Goal: Information Seeking & Learning: Compare options

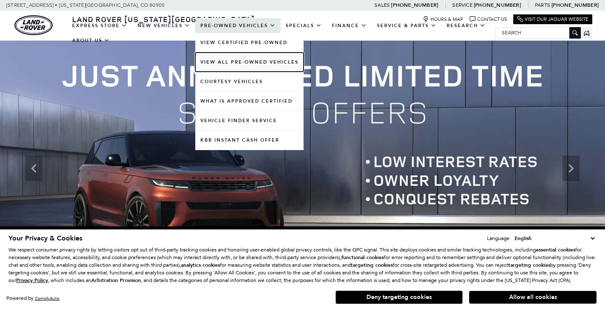
click at [237, 61] on link "View All Pre-Owned Vehicles" at bounding box center [249, 62] width 108 height 19
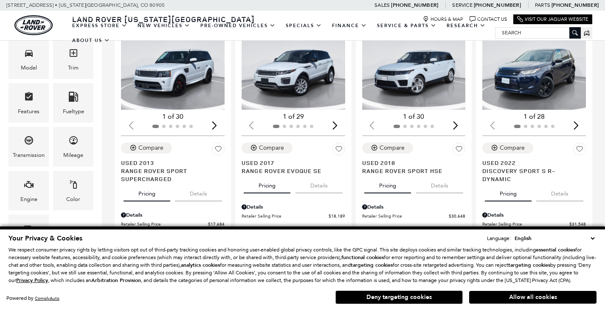
scroll to position [244, 0]
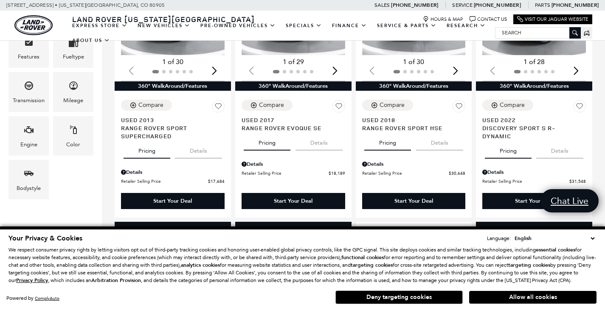
click at [593, 234] on select "English Spanish / Español English / United Kingdom Korean / 한국어 Vietnamese / Ti…" at bounding box center [554, 238] width 84 height 8
click at [245, 298] on div "Powered by ComplyAuto Allow all cookies Deny targeting cookies" at bounding box center [302, 297] width 588 height 16
click at [390, 293] on button "Deny targeting cookies" at bounding box center [398, 298] width 127 height 14
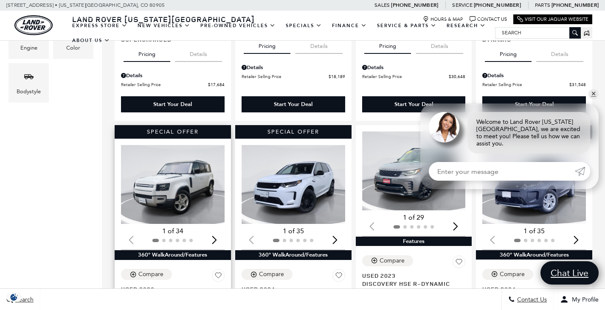
scroll to position [350, 0]
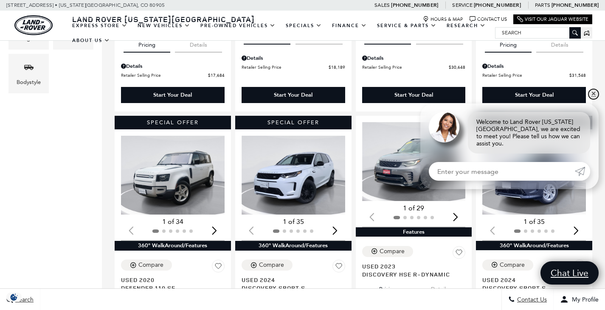
click at [592, 99] on link "✕" at bounding box center [593, 94] width 10 height 10
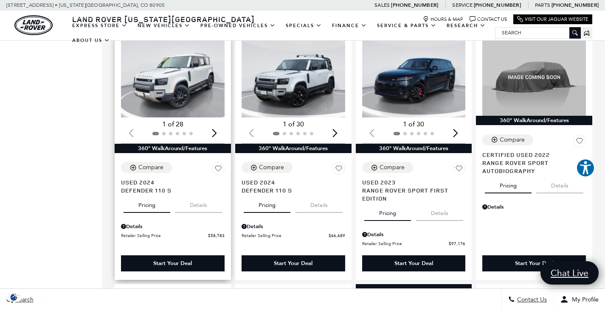
scroll to position [923, 0]
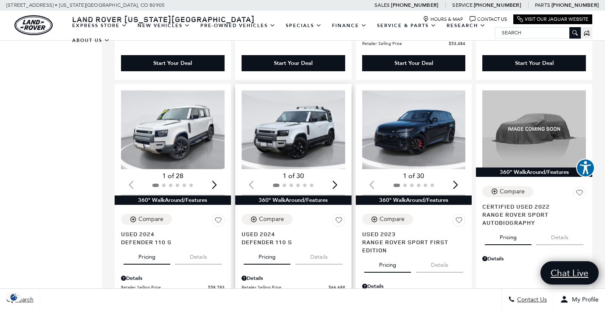
click at [302, 101] on img "1 / 2" at bounding box center [294, 129] width 105 height 79
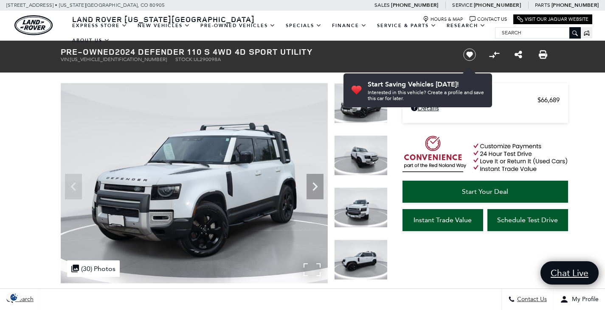
click at [90, 270] on div ".cls-1, .cls-3 { fill: #c50033; } .cls-1 { clip-rule: evenodd; } .cls-2 { clip-…" at bounding box center [93, 269] width 53 height 17
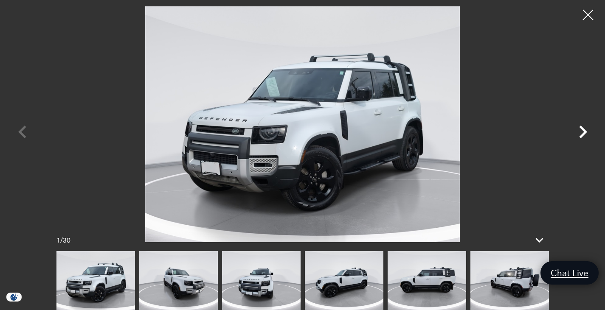
click at [580, 131] on icon "Next" at bounding box center [582, 131] width 25 height 25
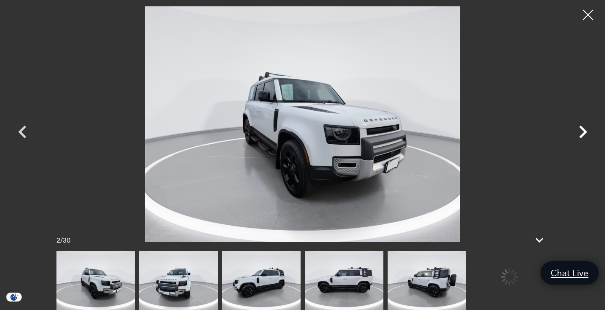
click at [580, 132] on icon "Next" at bounding box center [582, 131] width 25 height 25
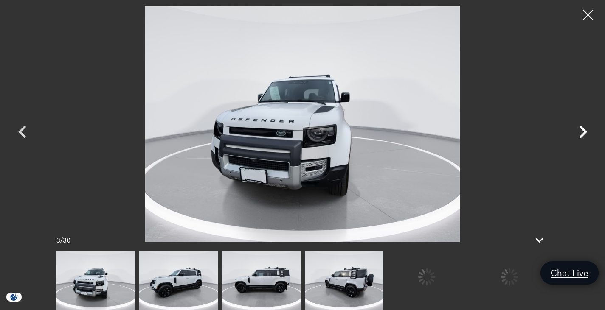
click at [580, 132] on icon "Next" at bounding box center [582, 131] width 25 height 25
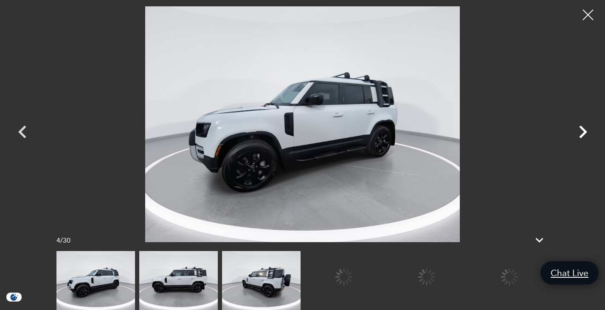
click at [580, 132] on icon "Next" at bounding box center [582, 131] width 25 height 25
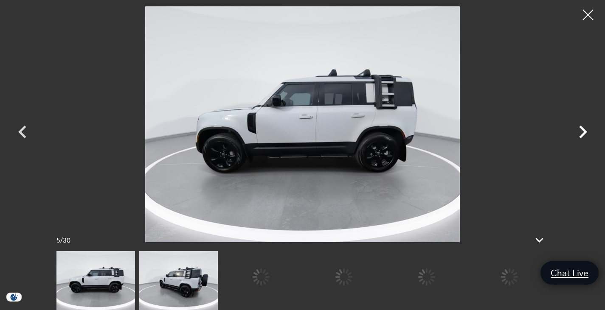
click at [580, 132] on icon "Next" at bounding box center [582, 131] width 25 height 25
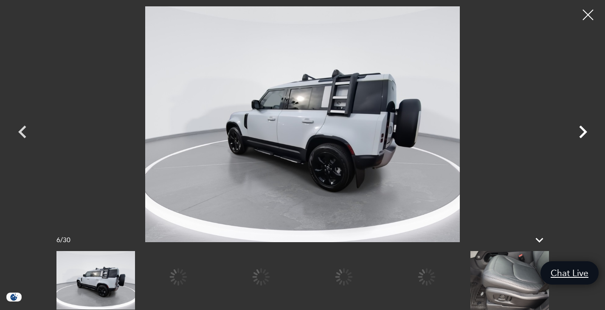
click at [580, 132] on icon "Next" at bounding box center [582, 131] width 25 height 25
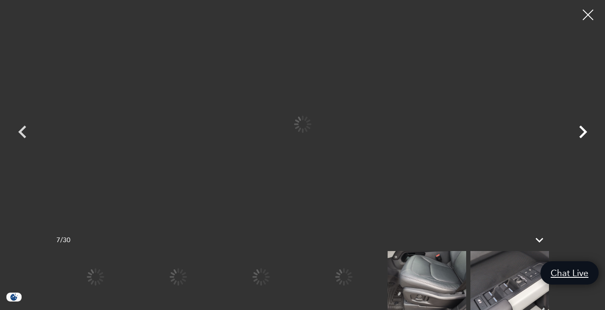
click at [582, 131] on icon "Next" at bounding box center [582, 131] width 25 height 25
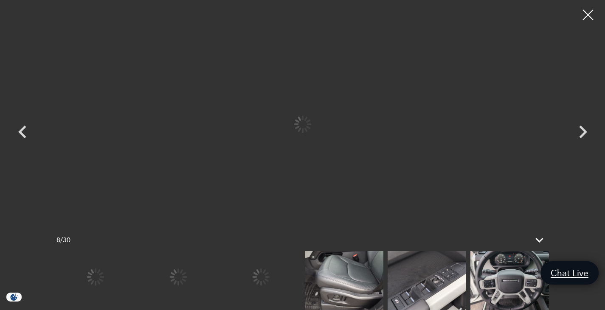
click at [361, 282] on img at bounding box center [344, 280] width 79 height 59
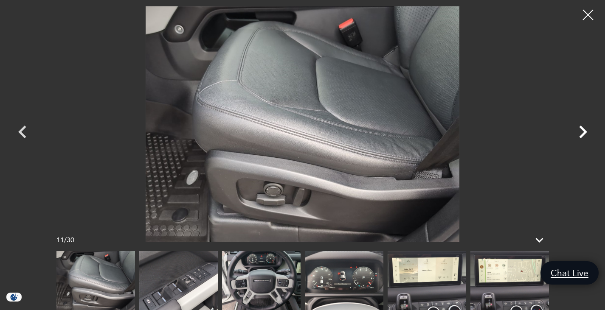
click at [583, 132] on icon "Next" at bounding box center [582, 131] width 25 height 25
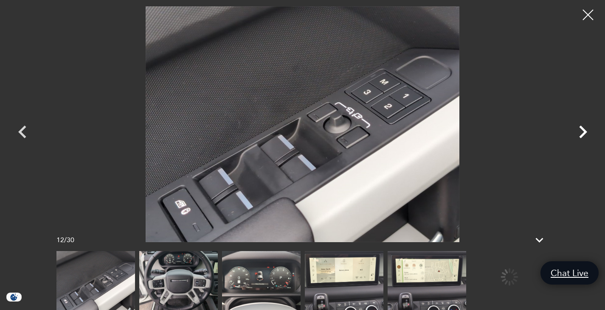
click at [583, 132] on icon "Next" at bounding box center [582, 131] width 25 height 25
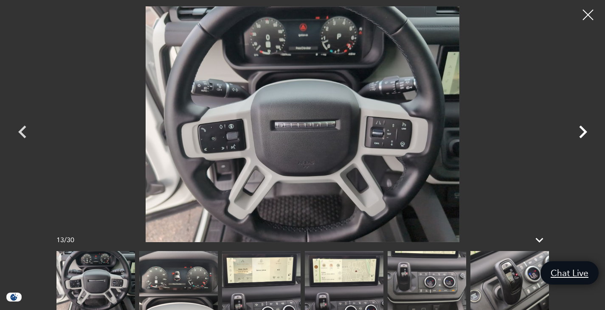
click at [582, 132] on icon "Next" at bounding box center [582, 131] width 25 height 25
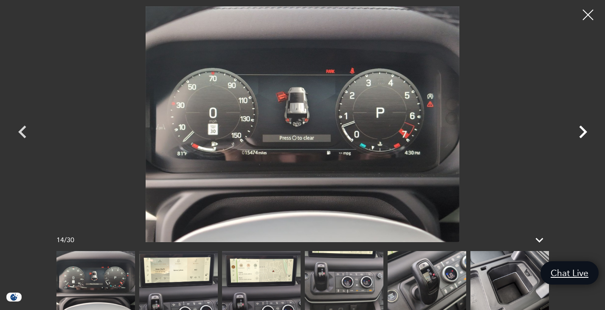
click at [582, 132] on icon "Next" at bounding box center [582, 131] width 25 height 25
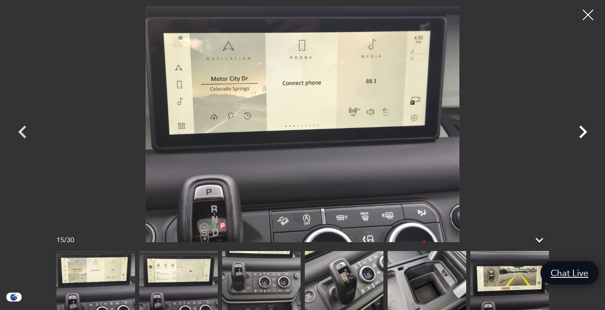
click at [582, 132] on icon "Next" at bounding box center [582, 131] width 25 height 25
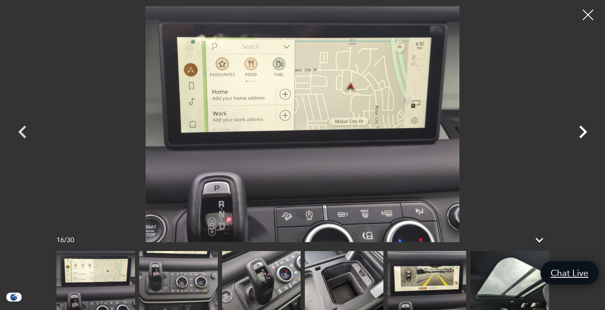
click at [582, 132] on icon "Next" at bounding box center [582, 131] width 25 height 25
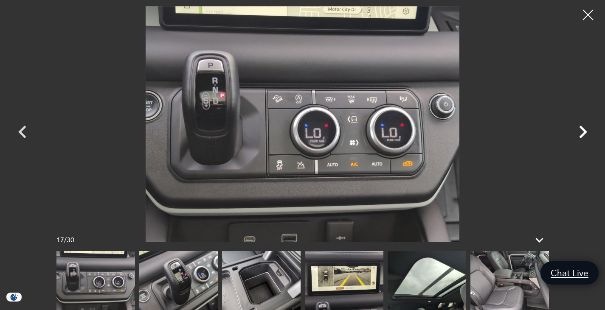
click at [582, 132] on icon "Next" at bounding box center [582, 131] width 25 height 25
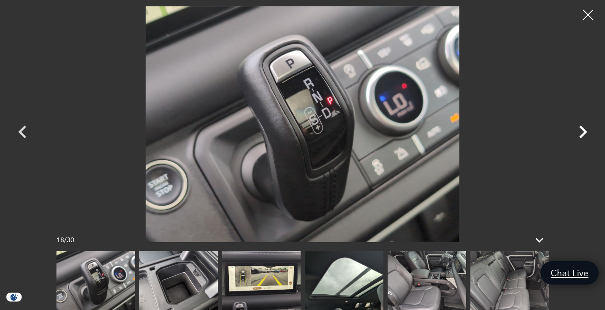
click at [582, 132] on icon "Next" at bounding box center [582, 131] width 25 height 25
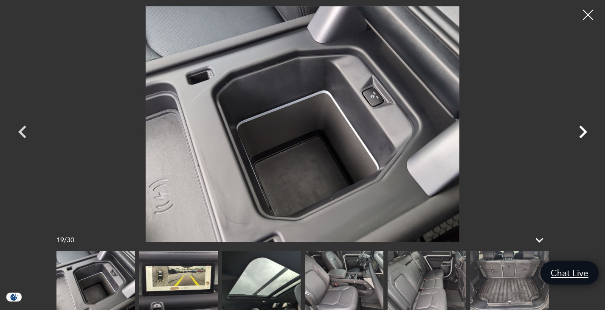
click at [582, 132] on icon "Next" at bounding box center [582, 131] width 25 height 25
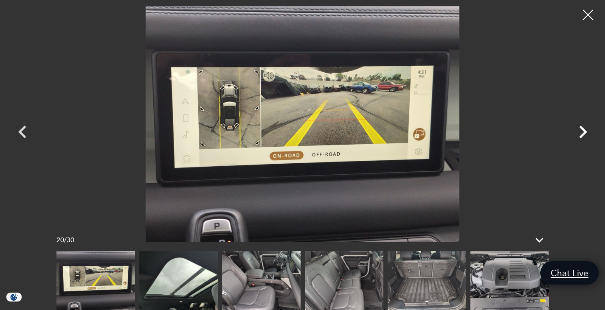
click at [582, 132] on icon "Next" at bounding box center [582, 131] width 25 height 25
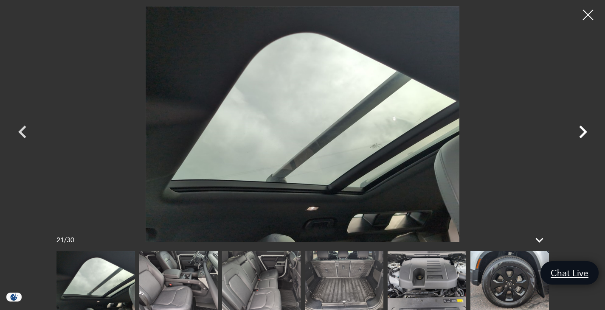
click at [582, 132] on icon "Next" at bounding box center [582, 131] width 25 height 25
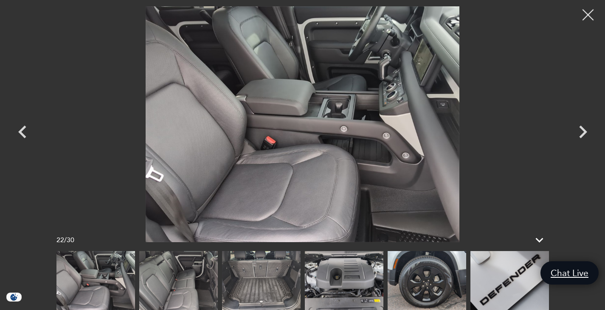
click at [590, 17] on div at bounding box center [588, 15] width 23 height 23
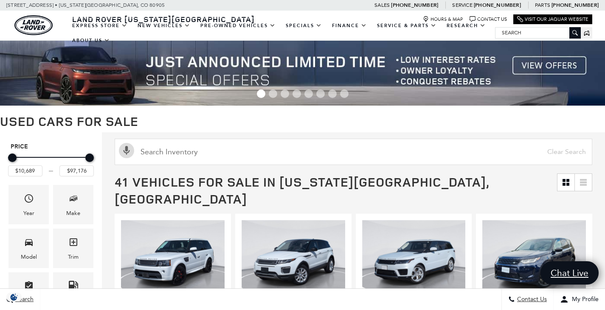
scroll to position [923, 0]
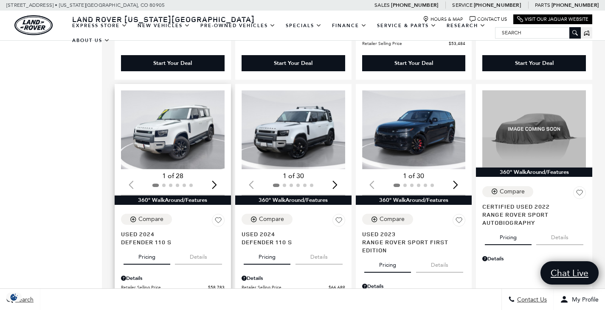
click at [179, 115] on img "1 / 2" at bounding box center [173, 129] width 105 height 79
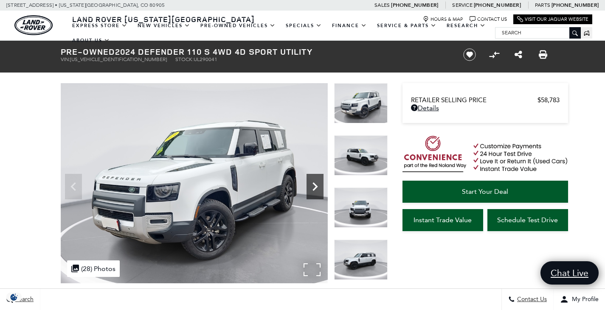
click at [318, 180] on icon "Next" at bounding box center [315, 186] width 17 height 17
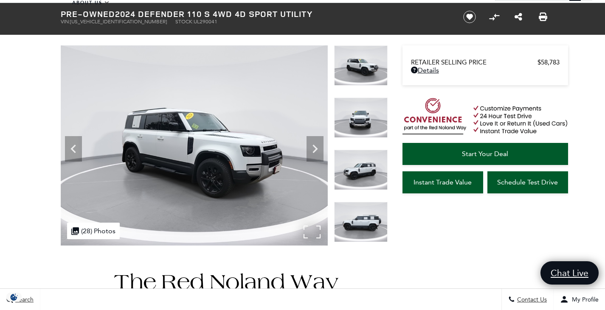
scroll to position [32, 0]
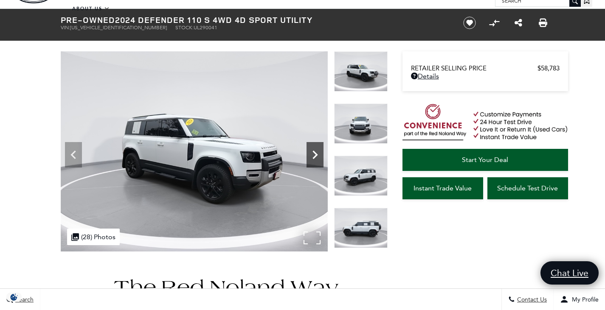
click at [313, 157] on icon "Next" at bounding box center [315, 154] width 17 height 17
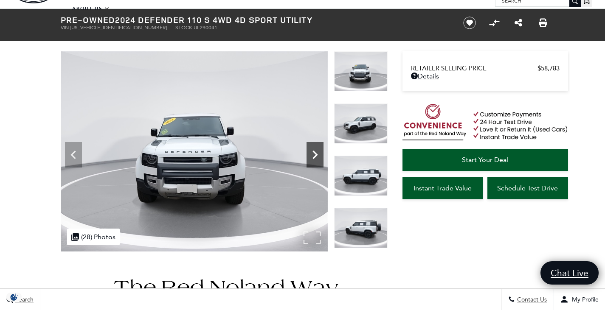
click at [313, 157] on icon "Next" at bounding box center [315, 154] width 17 height 17
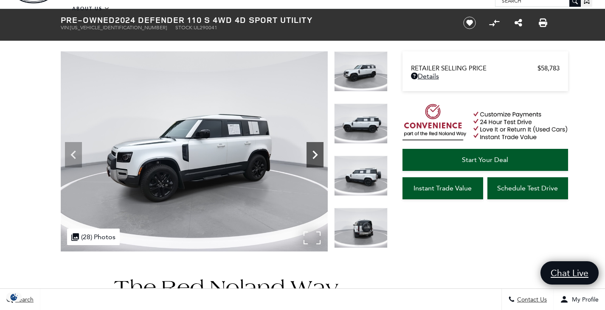
click at [313, 157] on icon "Next" at bounding box center [315, 154] width 17 height 17
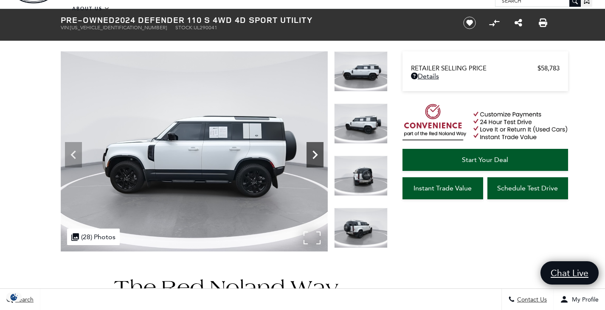
click at [313, 157] on icon "Next" at bounding box center [315, 154] width 17 height 17
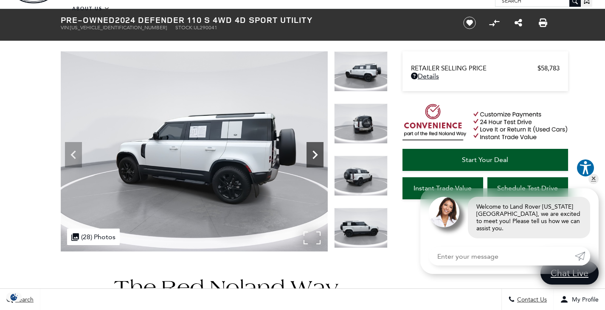
click at [313, 157] on icon "Next" at bounding box center [315, 154] width 17 height 17
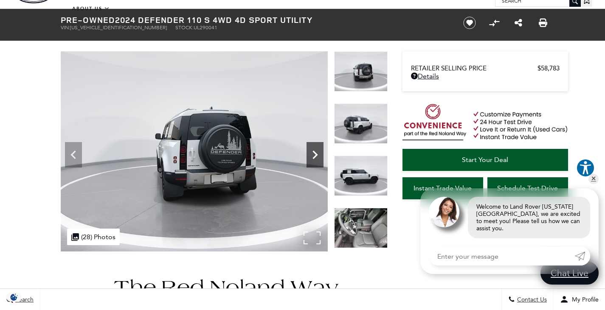
click at [313, 157] on icon "Next" at bounding box center [315, 154] width 17 height 17
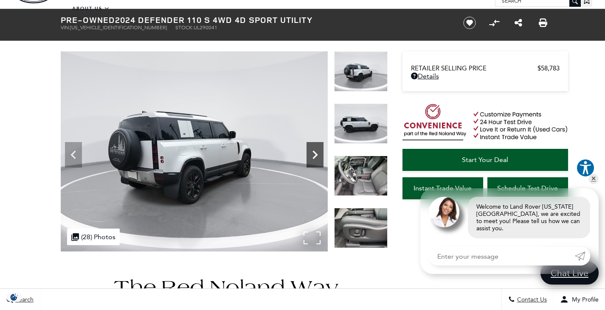
click at [313, 157] on icon "Next" at bounding box center [315, 154] width 17 height 17
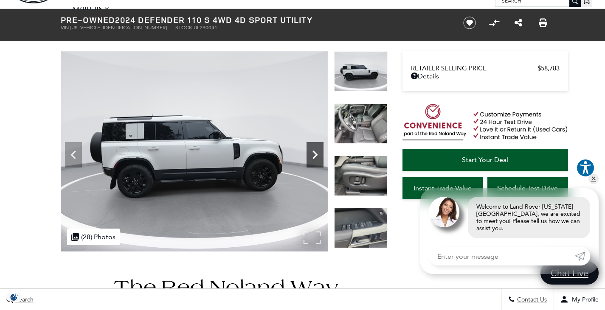
click at [313, 157] on icon "Next" at bounding box center [315, 154] width 17 height 17
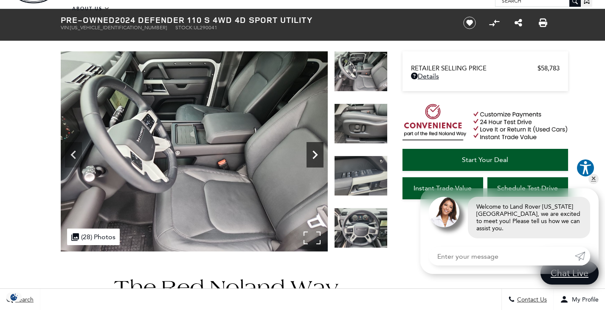
click at [313, 157] on icon "Next" at bounding box center [315, 154] width 17 height 17
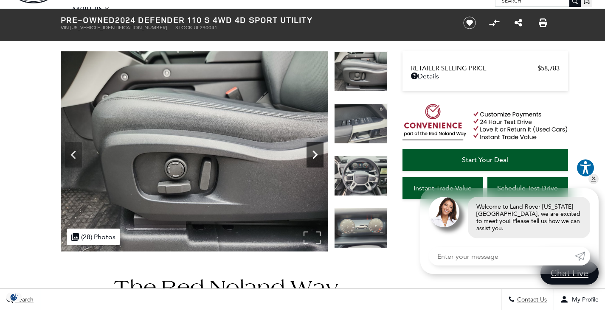
click at [313, 157] on icon "Next" at bounding box center [315, 154] width 17 height 17
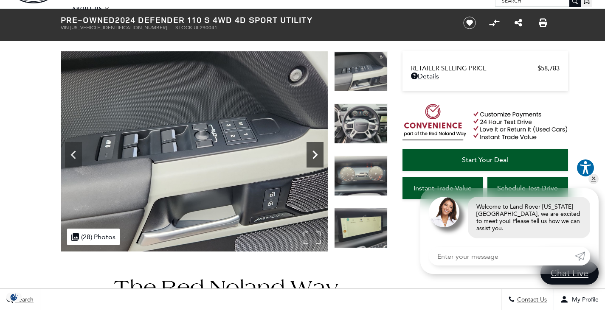
click at [313, 157] on icon "Next" at bounding box center [315, 154] width 17 height 17
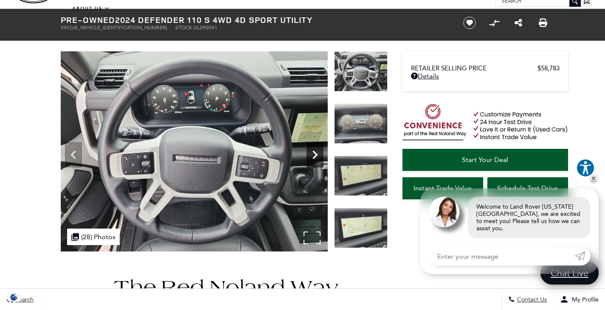
click at [313, 157] on icon "Next" at bounding box center [315, 154] width 17 height 17
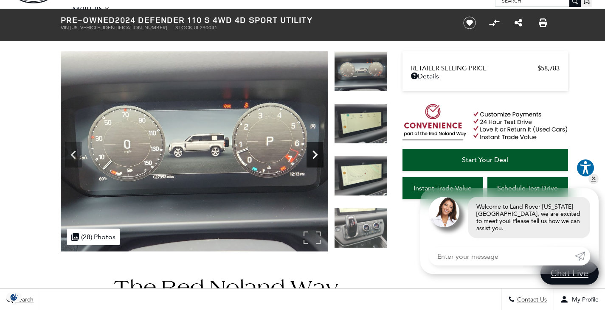
click at [313, 157] on icon "Next" at bounding box center [315, 154] width 17 height 17
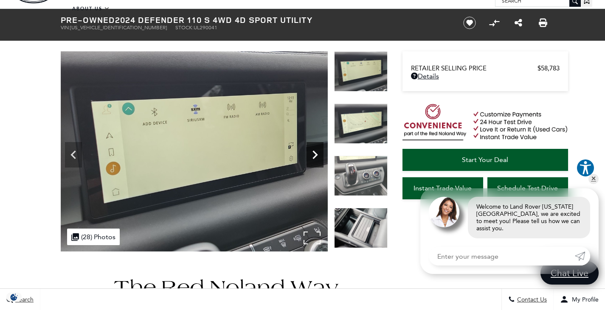
click at [313, 157] on icon "Next" at bounding box center [315, 154] width 17 height 17
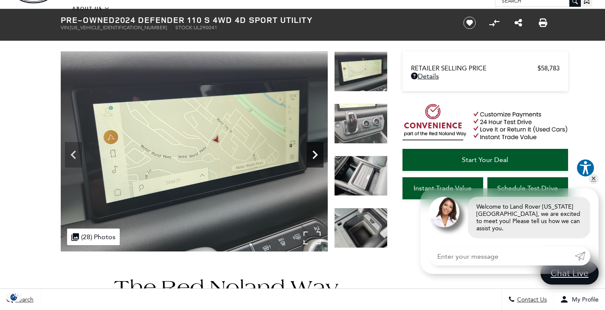
click at [313, 157] on icon "Next" at bounding box center [315, 154] width 17 height 17
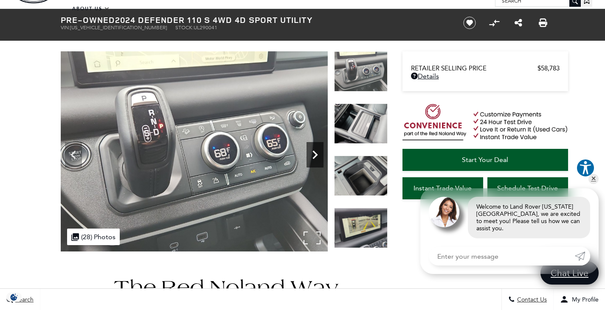
click at [313, 157] on icon "Next" at bounding box center [315, 154] width 17 height 17
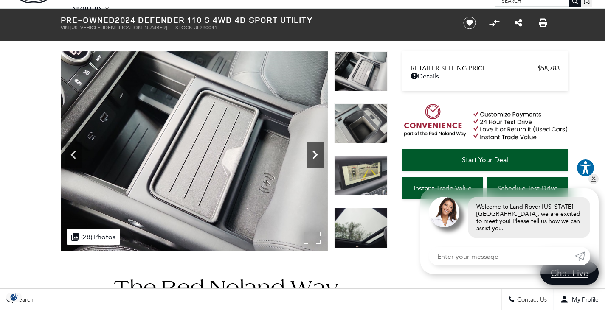
click at [313, 157] on icon "Next" at bounding box center [315, 154] width 17 height 17
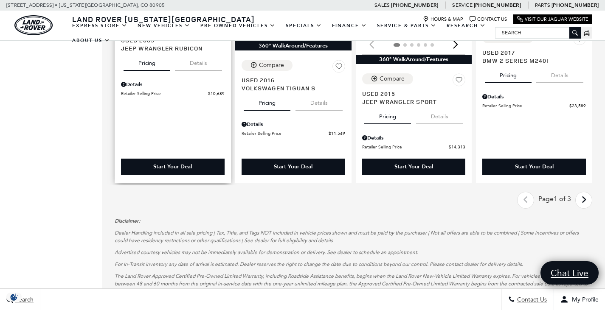
scroll to position [1380, 0]
